Goal: Information Seeking & Learning: Find specific fact

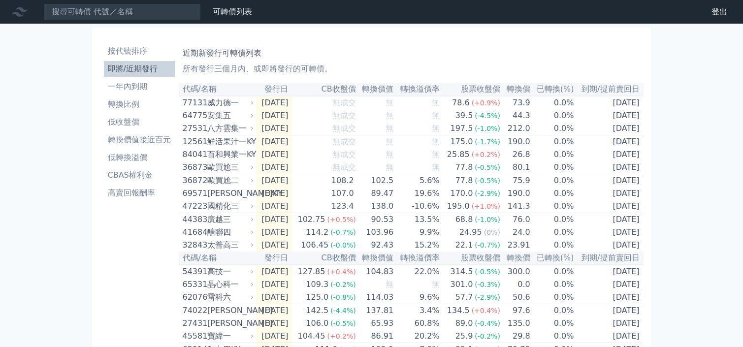
scroll to position [52, 0]
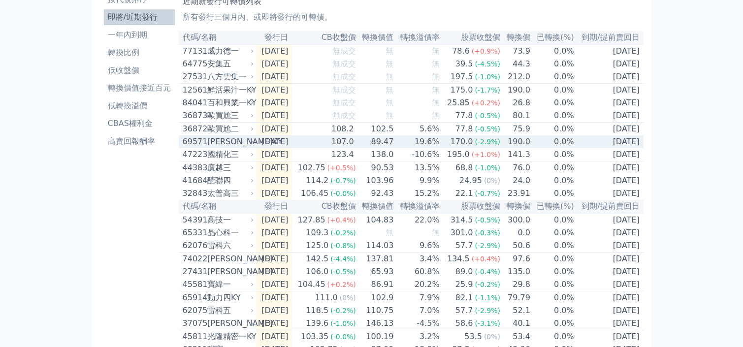
click at [240, 148] on div "[PERSON_NAME]KY" at bounding box center [229, 142] width 45 height 12
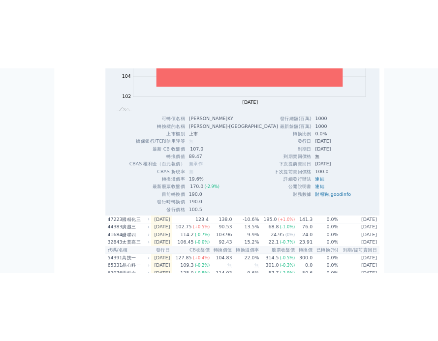
scroll to position [268, 0]
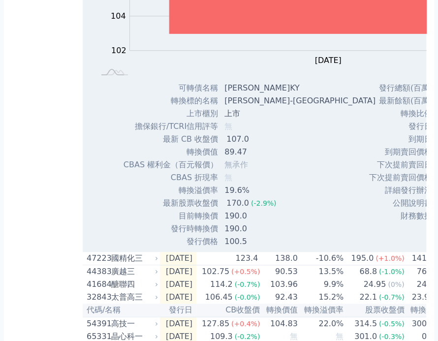
click at [269, 171] on td "無承作" at bounding box center [301, 164] width 165 height 13
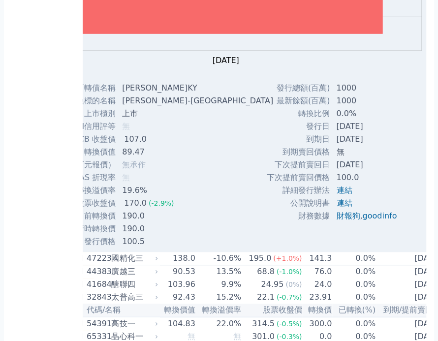
scroll to position [0, 104]
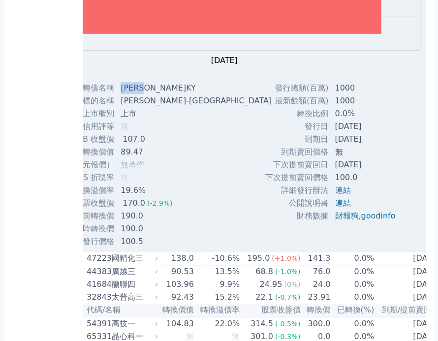
drag, startPoint x: 120, startPoint y: 98, endPoint x: 153, endPoint y: 93, distance: 33.8
click at [153, 93] on td "[PERSON_NAME]KY" at bounding box center [197, 88] width 165 height 13
copy td "[PERSON_NAME]KY"
click at [187, 229] on div "可轉債名稱 裕慶一KY 轉換標的名稱 裕慶-KY 上市櫃別 上市 擔保銀行/TCRI信用評等 無 最新 CB 收盤價 107.0 轉換價值 89.47 無" at bounding box center [101, 165] width 189 height 166
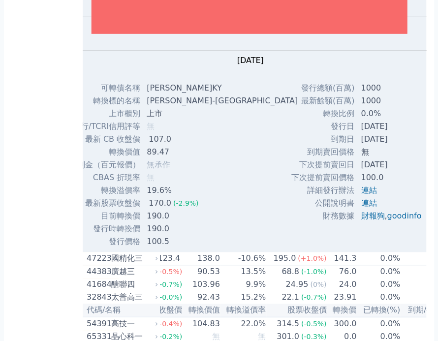
scroll to position [0, 52]
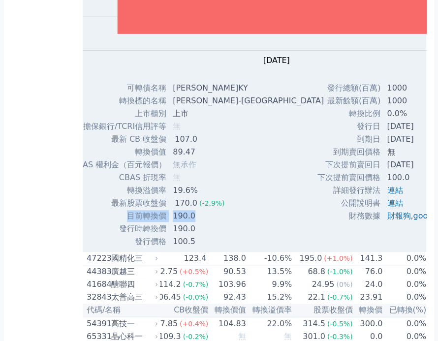
drag, startPoint x: 126, startPoint y: 224, endPoint x: 193, endPoint y: 227, distance: 67.0
click at [193, 222] on tr "目前轉換價 190.0" at bounding box center [201, 216] width 260 height 13
copy tr "目前轉換價 190.0"
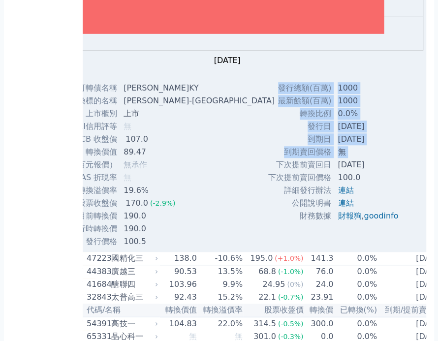
scroll to position [0, 121]
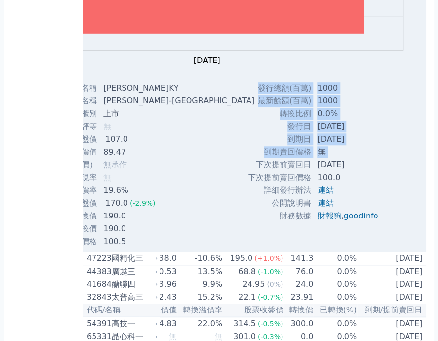
drag, startPoint x: 320, startPoint y: 172, endPoint x: 359, endPoint y: 178, distance: 39.3
click at [359, 171] on tr "下次提前賣回日 [DATE]" at bounding box center [317, 164] width 138 height 13
copy tr "下次提前賣回日 [DATE]"
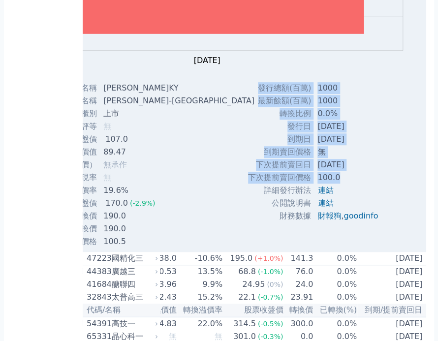
drag, startPoint x: 239, startPoint y: 185, endPoint x: 332, endPoint y: 188, distance: 93.1
click at [332, 188] on div "發行總額(百萬) 1000 最新餘額(百萬) 1000 轉換比例 0.0% 發行日 [DATE] 到期日 [DATE] 無 100.0" at bounding box center [317, 165] width 162 height 166
drag, startPoint x: 332, startPoint y: 188, endPoint x: 243, endPoint y: 193, distance: 89.2
click at [243, 193] on div "發行總額(百萬) 1000 最新餘額(百萬) 1000 轉換比例 0.0% 發行日 [DATE] 到期日 [DATE] 無 100.0" at bounding box center [317, 165] width 162 height 166
click at [236, 186] on div "發行總額(百萬) 1000 最新餘額(百萬) 1000 轉換比例 0.0% 發行日 [DATE] 到期日 [DATE] 無 100.0" at bounding box center [317, 165] width 162 height 166
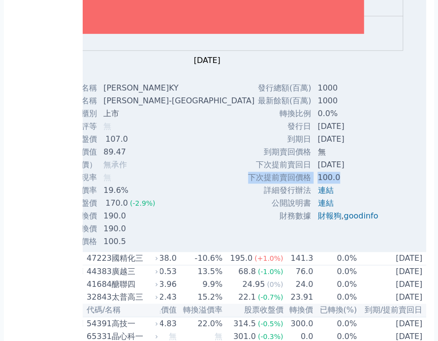
drag, startPoint x: 244, startPoint y: 184, endPoint x: 335, endPoint y: 188, distance: 91.1
click at [335, 184] on tr "下次提前賣回價格 100.0" at bounding box center [317, 177] width 138 height 13
copy tr "下次提前賣回價格 100.0"
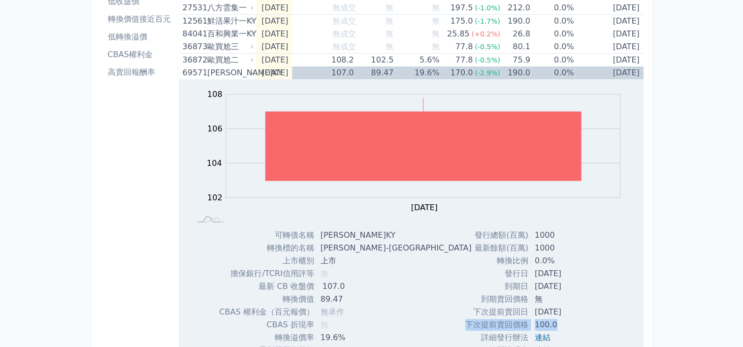
scroll to position [89, 0]
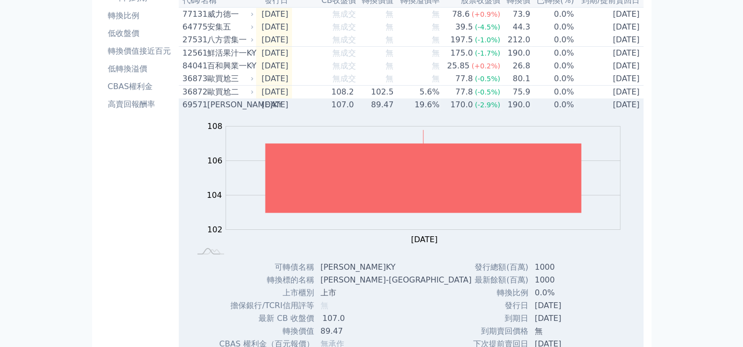
click at [215, 111] on div "[PERSON_NAME]KY" at bounding box center [229, 105] width 45 height 12
